Goal: Task Accomplishment & Management: Manage account settings

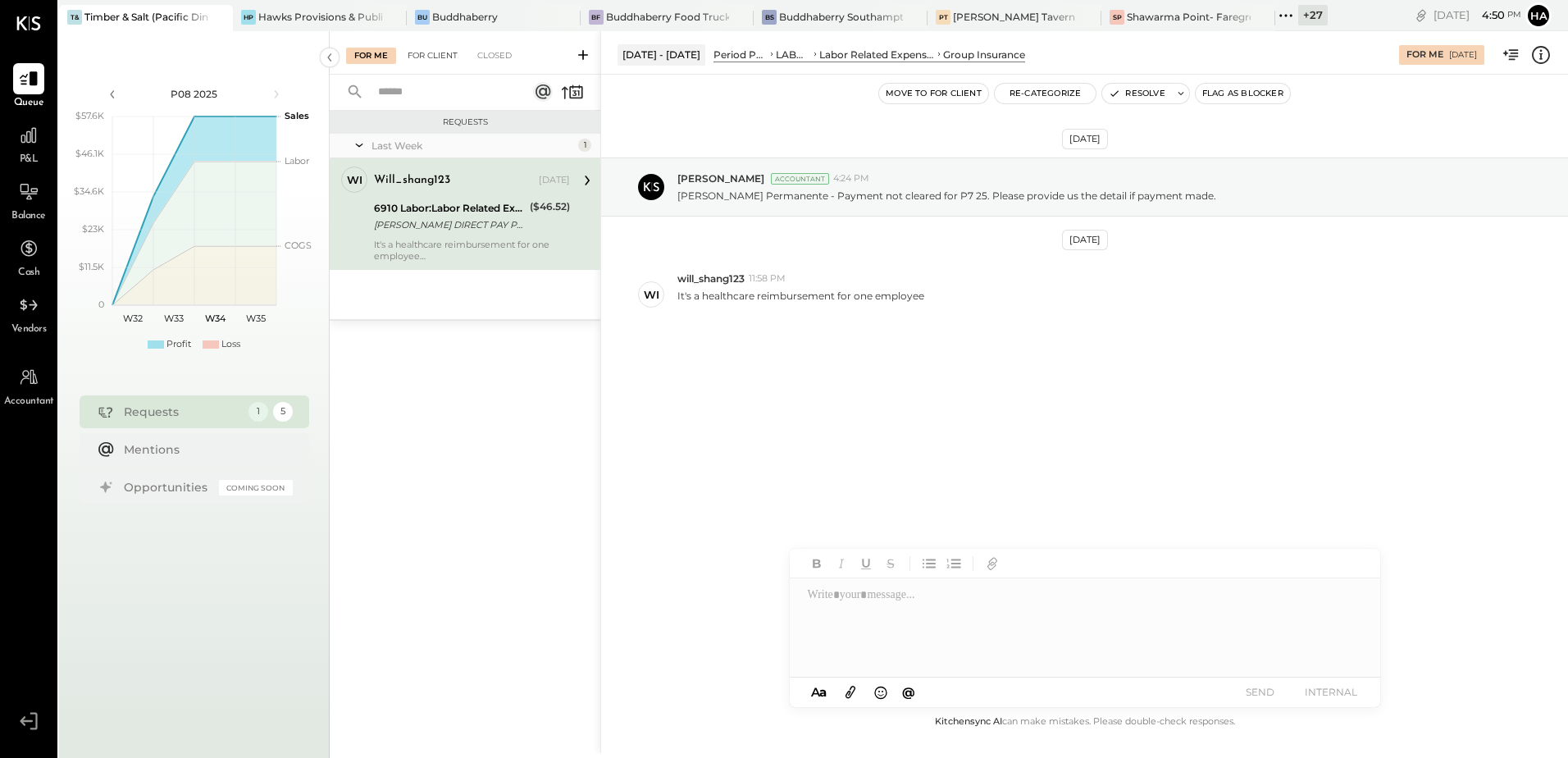
click at [436, 59] on div "For Client" at bounding box center [432, 56] width 67 height 16
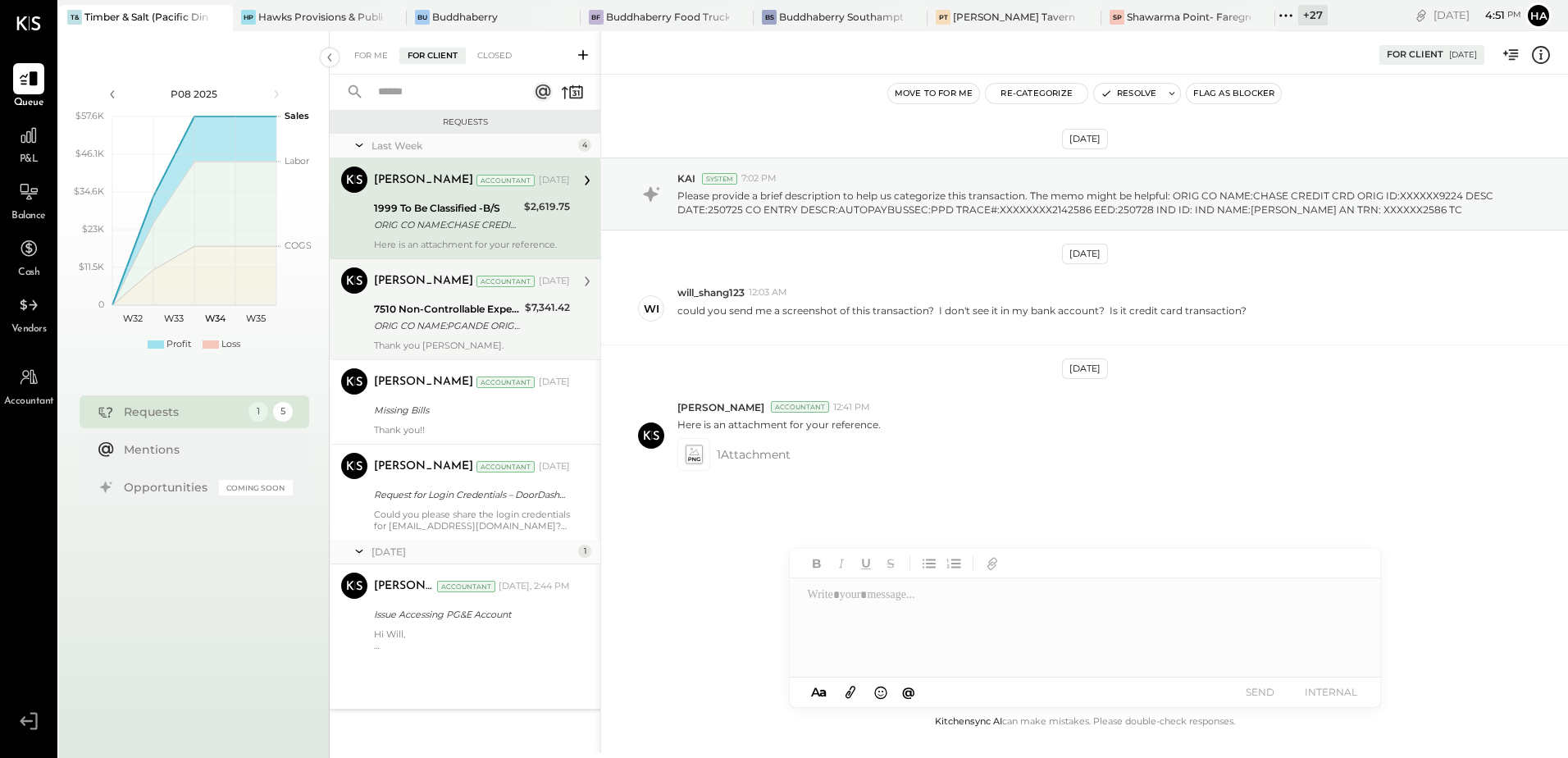
click at [425, 312] on div "7510 Non-Controllable Expenses:Property Expenses:Electricity" at bounding box center [447, 309] width 146 height 16
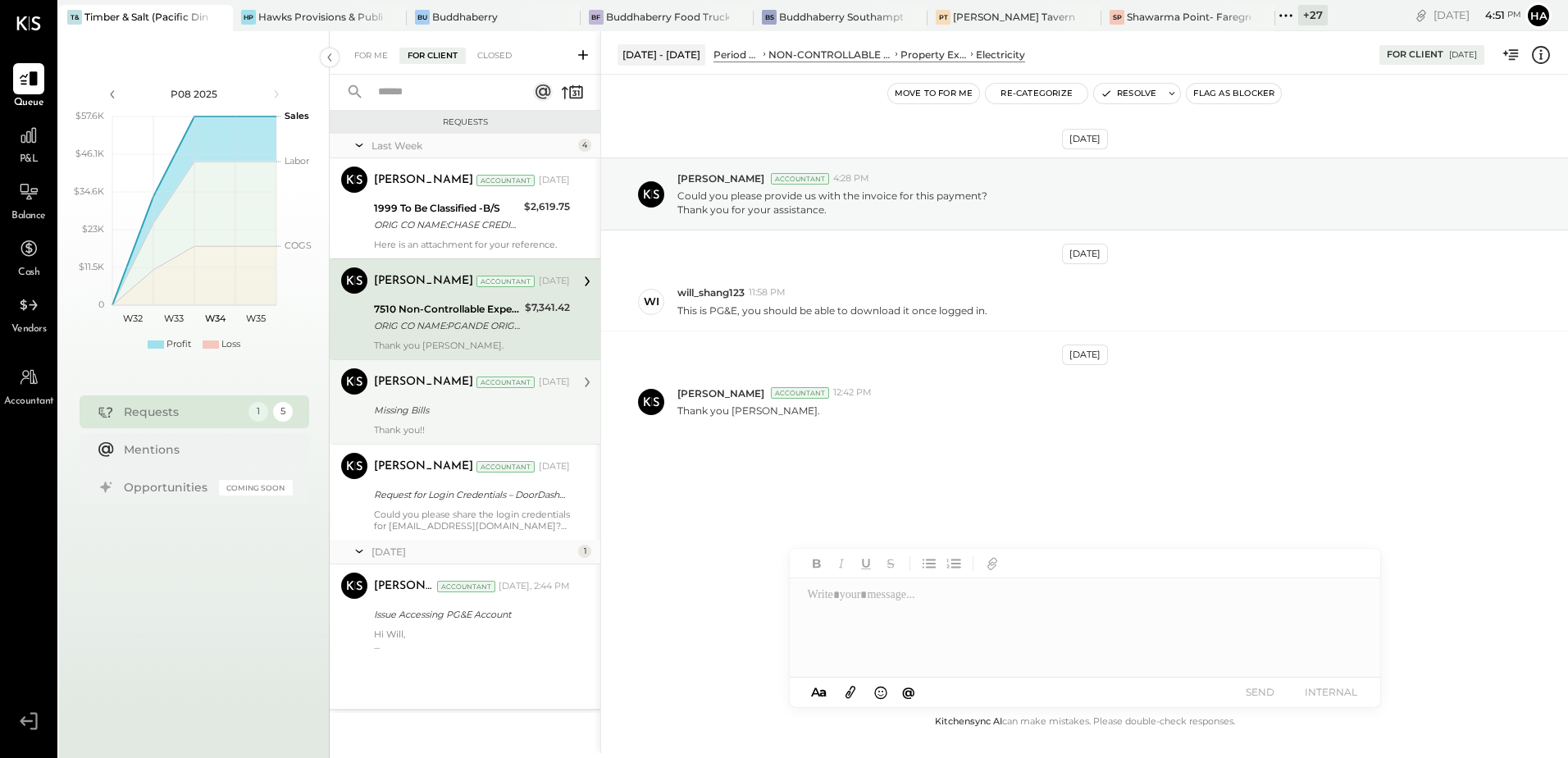
click at [448, 426] on div "Thank you!!" at bounding box center [472, 430] width 196 height 12
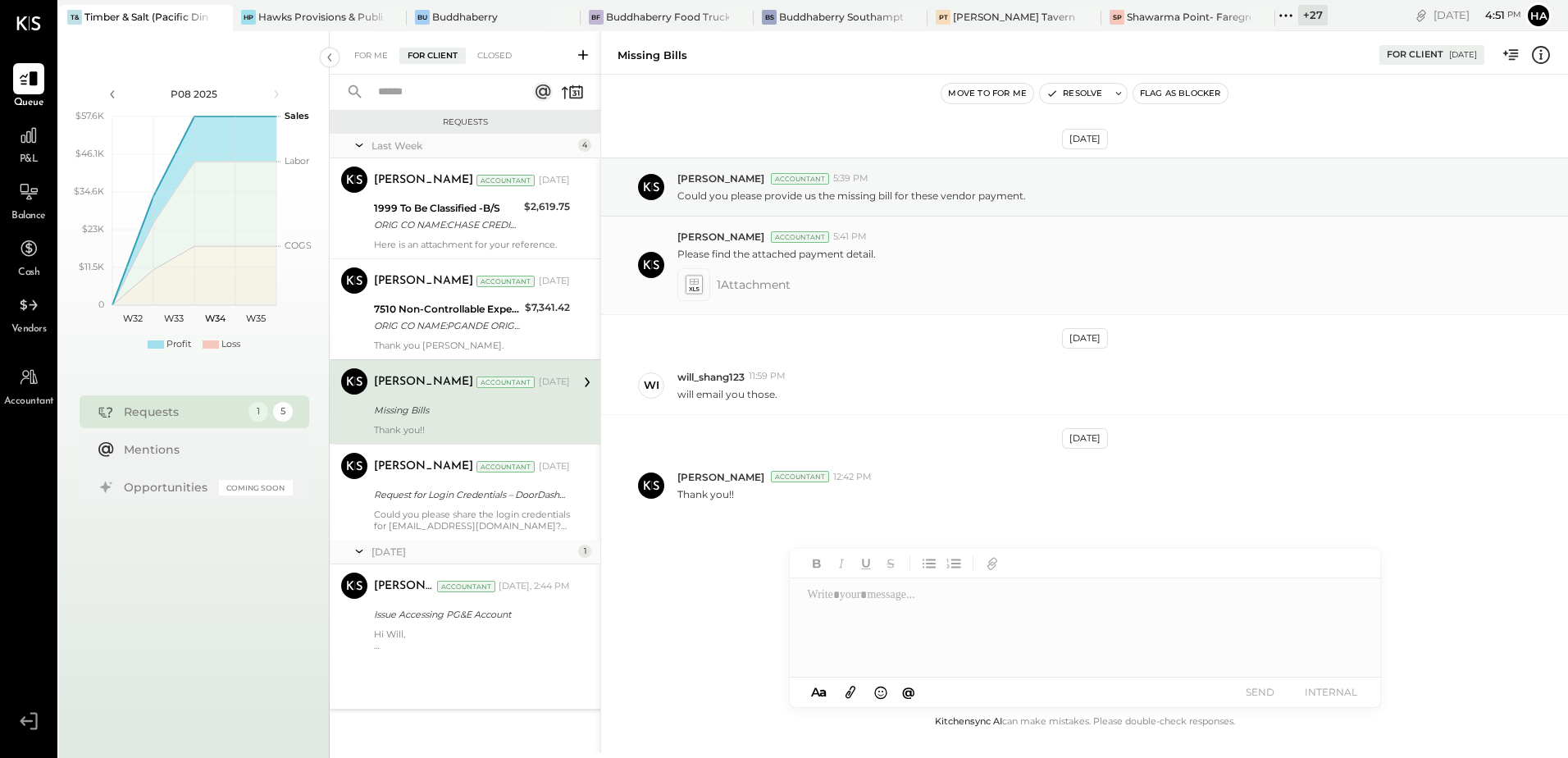
click at [696, 285] on icon at bounding box center [693, 284] width 17 height 19
click at [825, 592] on div at bounding box center [1085, 627] width 590 height 98
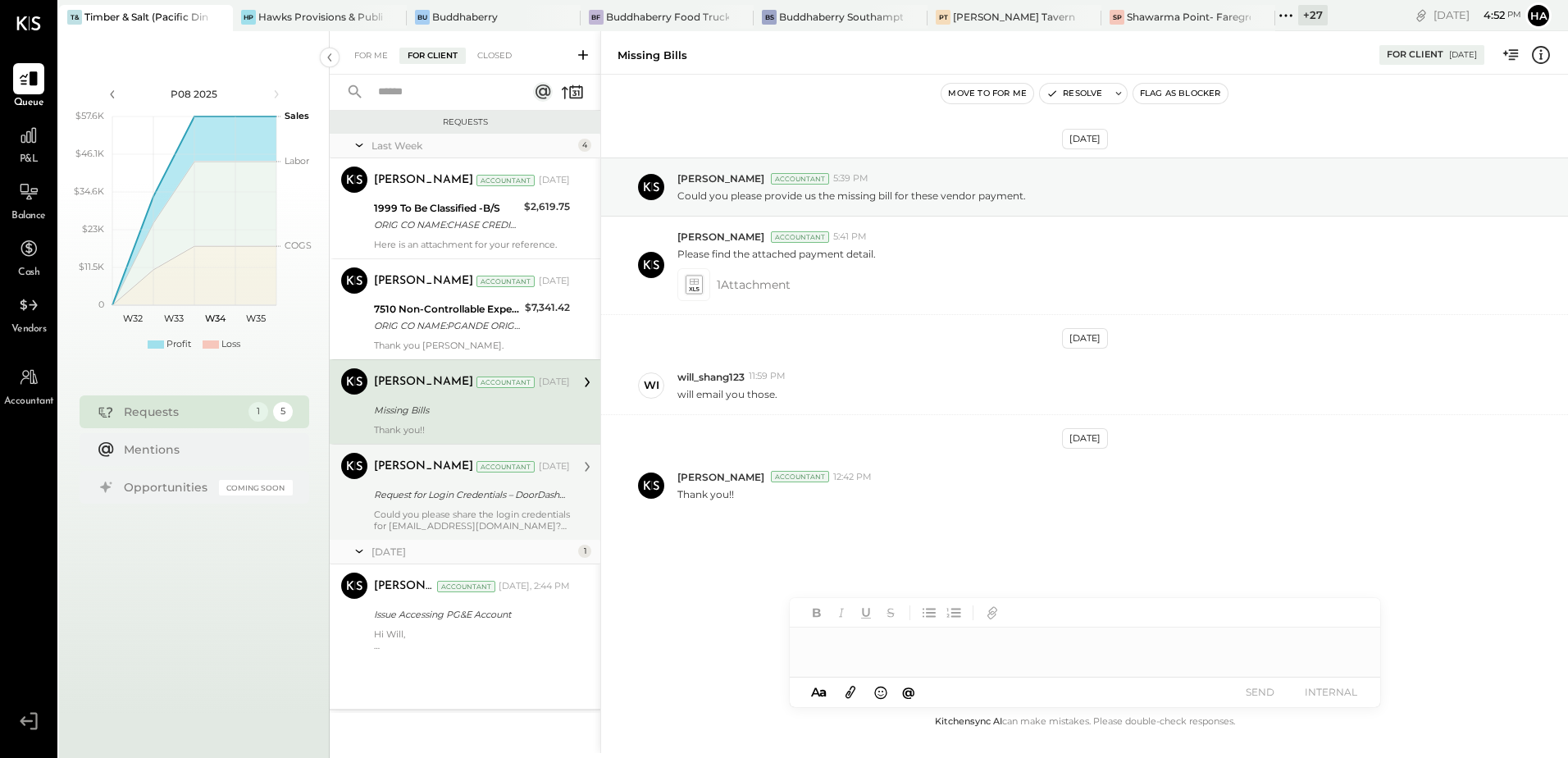
click at [430, 492] on div "Request for Login Credentials – DoorDash & Uber Eats" at bounding box center [470, 495] width 191 height 16
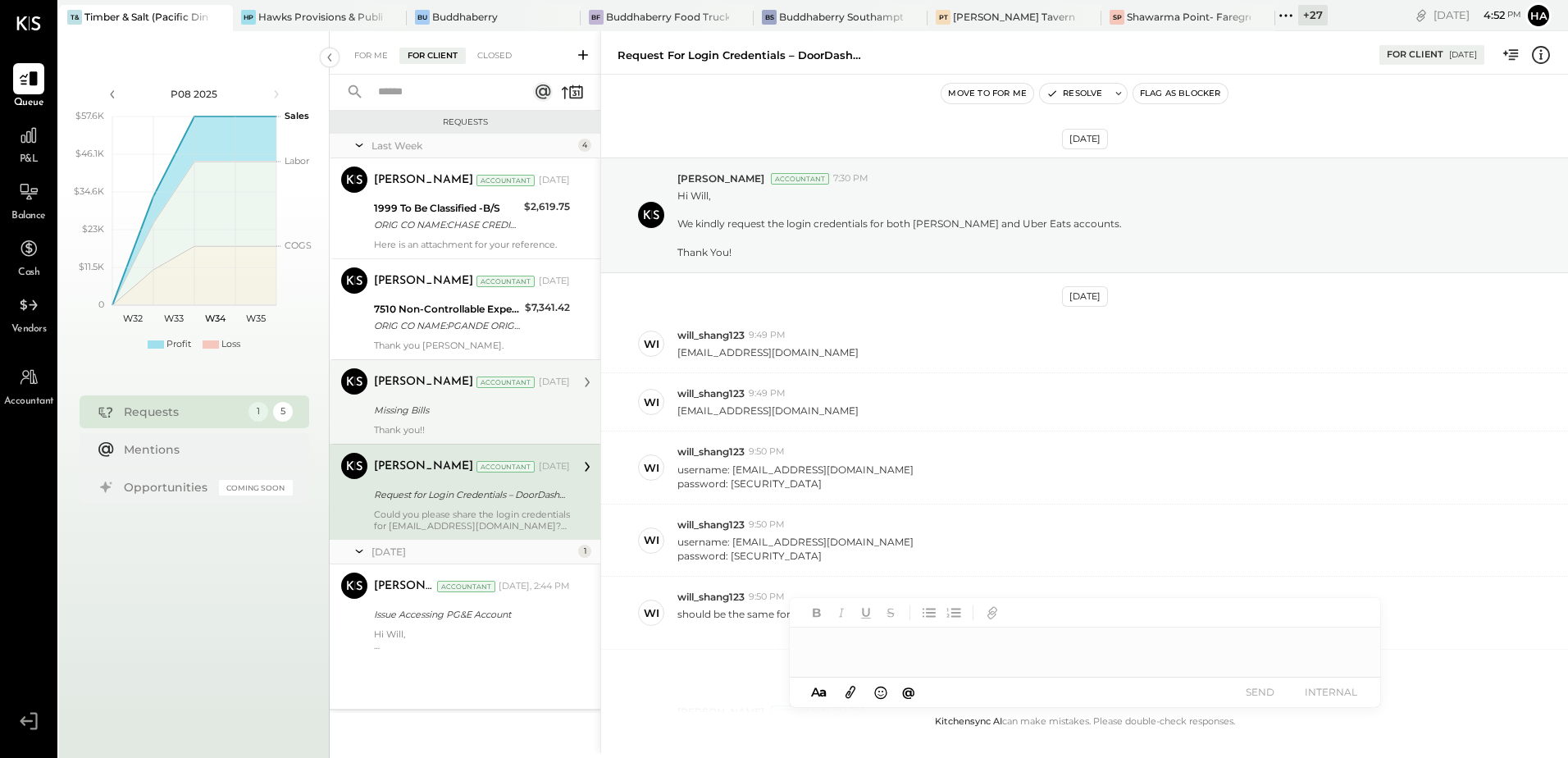
scroll to position [619, 0]
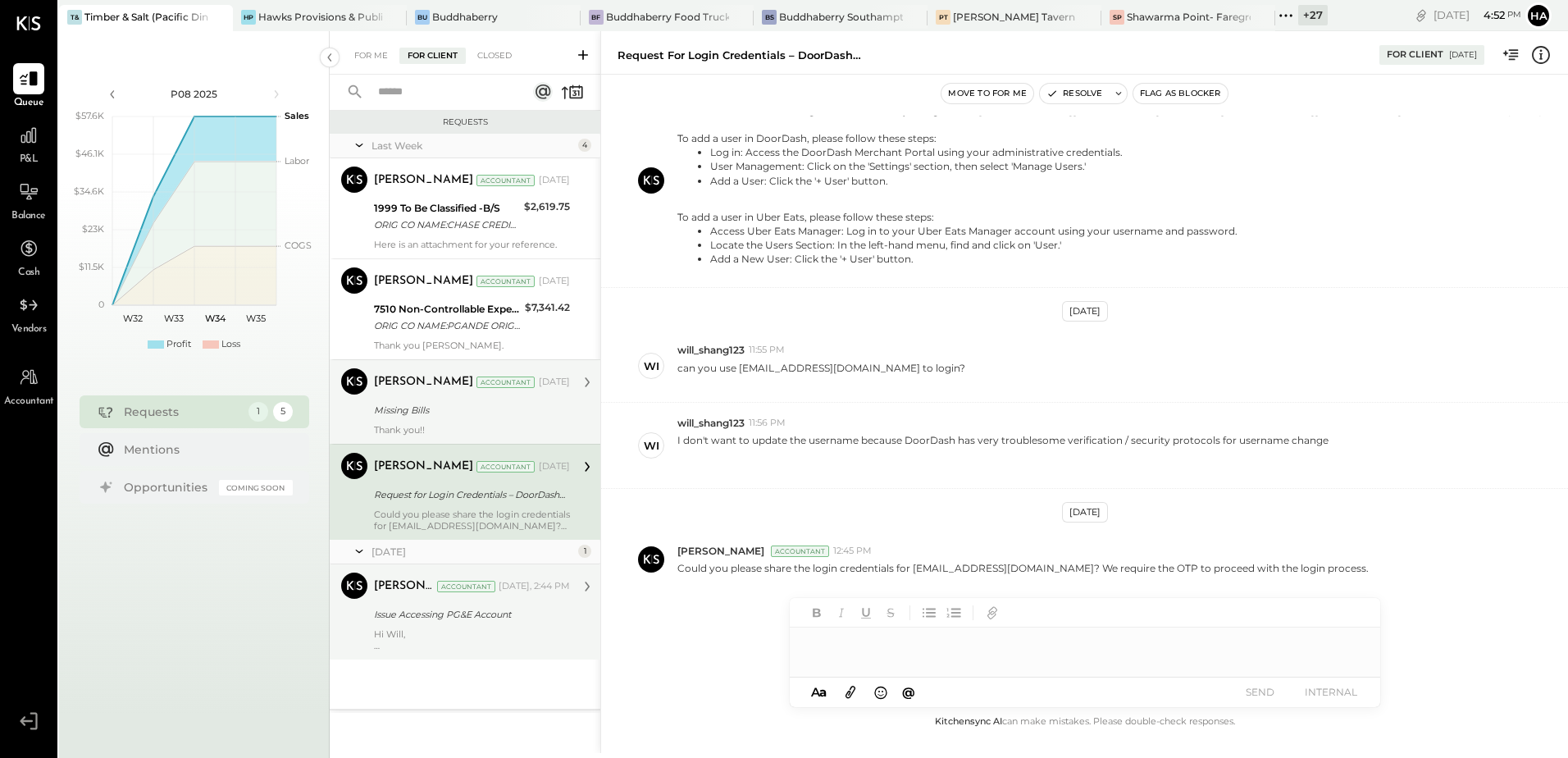
click at [396, 605] on div "Issue Accessing PG&E Account" at bounding box center [470, 614] width 191 height 20
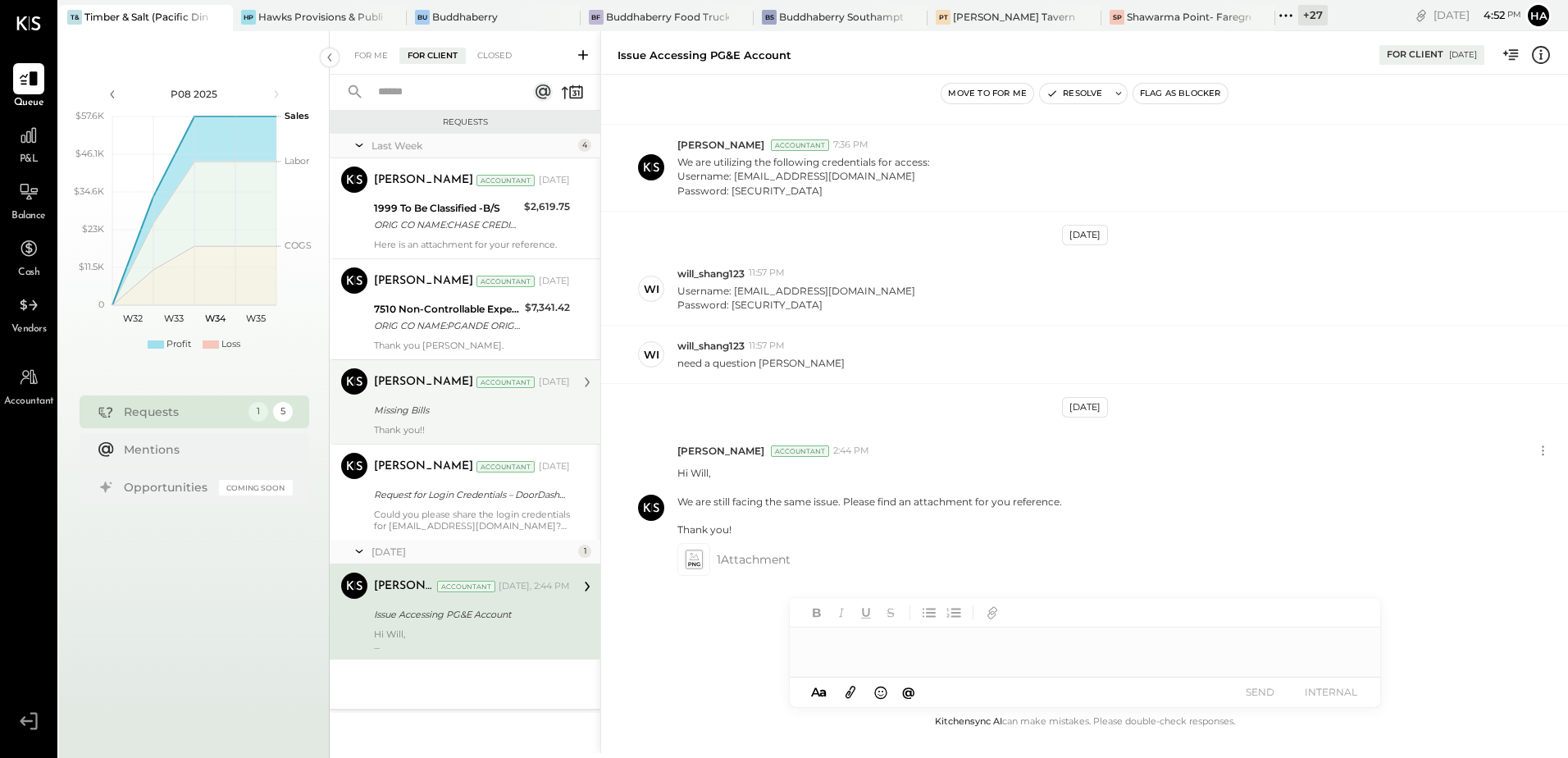
scroll to position [259, 0]
click at [362, 54] on div "For Me" at bounding box center [371, 56] width 50 height 16
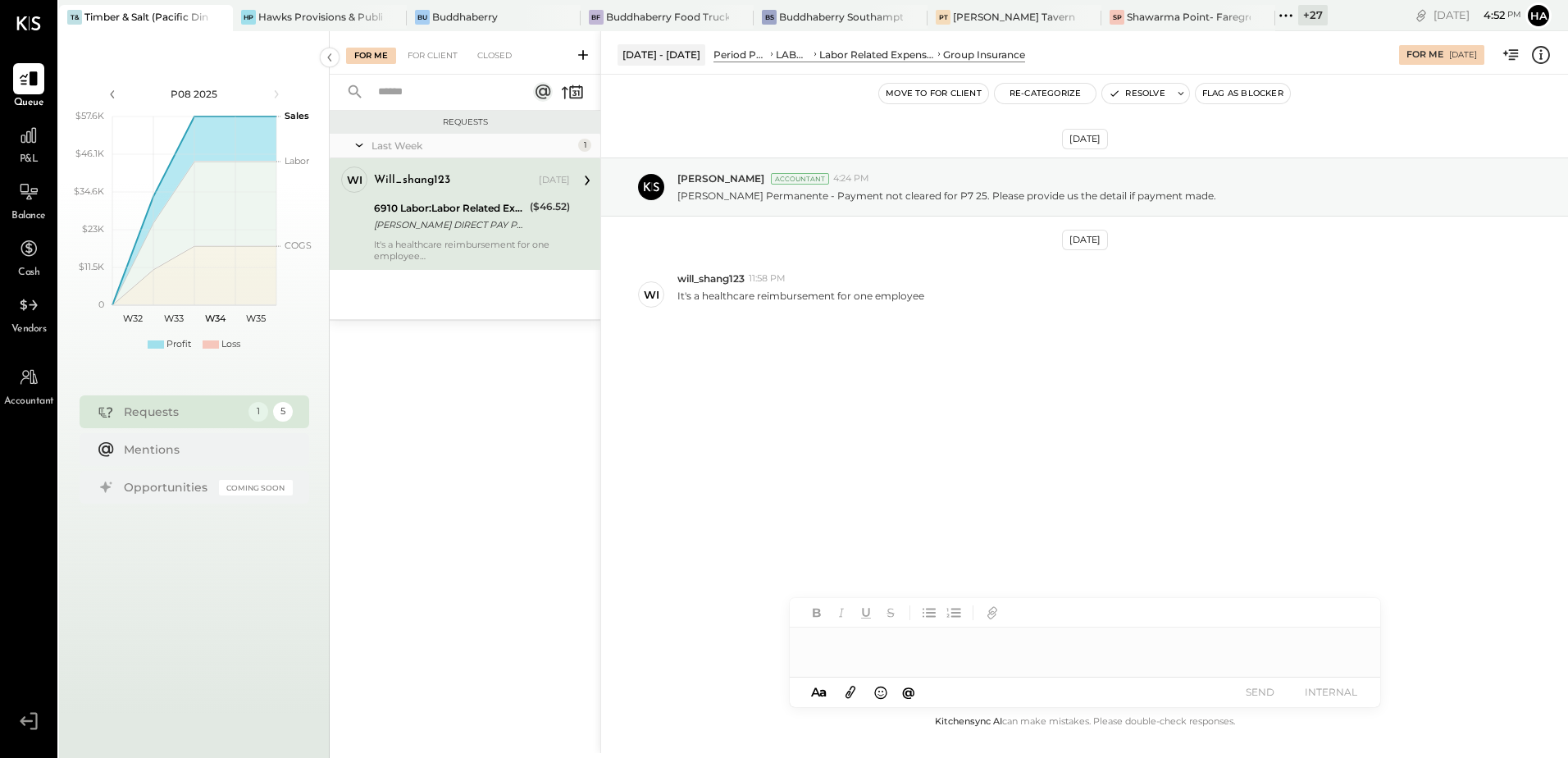
click at [430, 213] on div "6910 Labor:Labor Related Expenses:Group Insurance" at bounding box center [449, 209] width 151 height 16
click at [402, 203] on div "6910 Labor:Labor Related Expenses:Group Insurance" at bounding box center [449, 209] width 151 height 16
